Goal: Information Seeking & Learning: Compare options

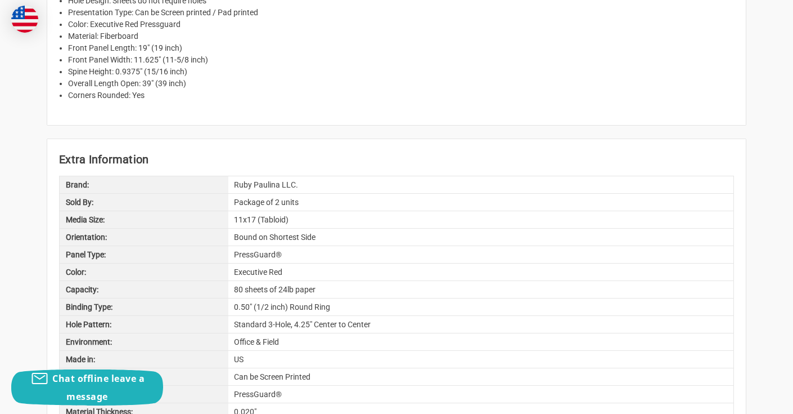
scroll to position [1241, 0]
